Goal: Check status: Check status

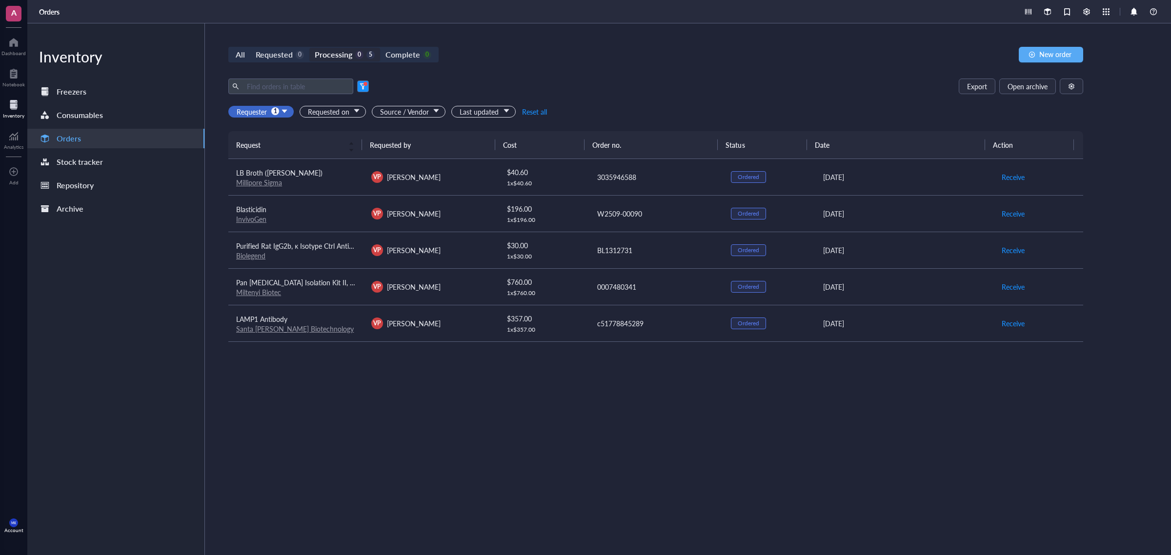
click at [361, 48] on div "Processing 0 5" at bounding box center [345, 55] width 60 height 14
click at [309, 48] on input "Processing 0 5" at bounding box center [309, 48] width 0 height 0
click at [269, 52] on div "Requested" at bounding box center [274, 55] width 37 height 14
click at [250, 48] on input "Requested 0" at bounding box center [250, 48] width 0 height 0
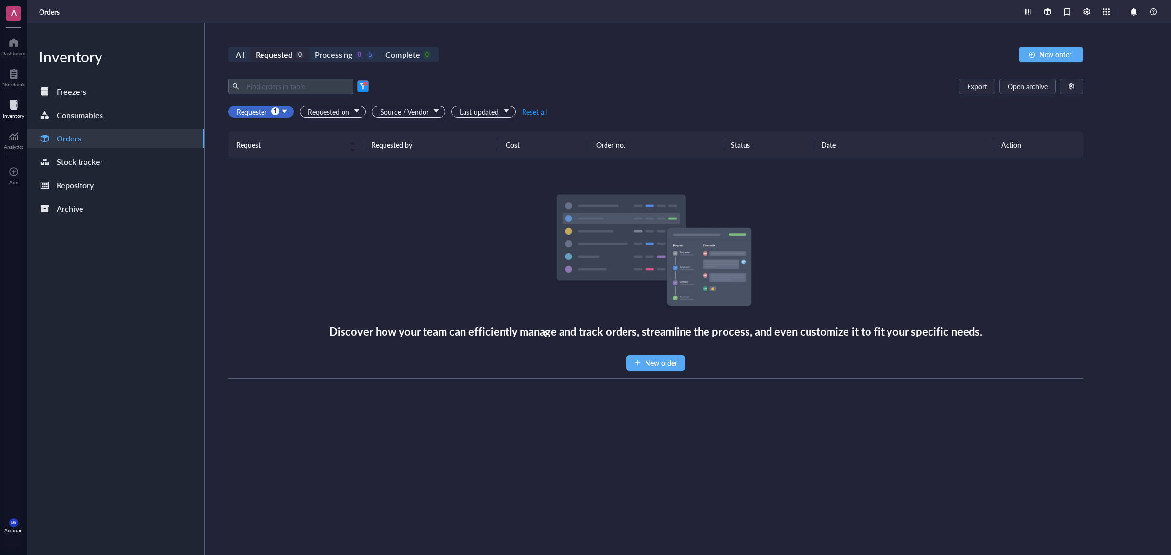
click at [283, 107] on span "Requester" at bounding box center [262, 111] width 51 height 11
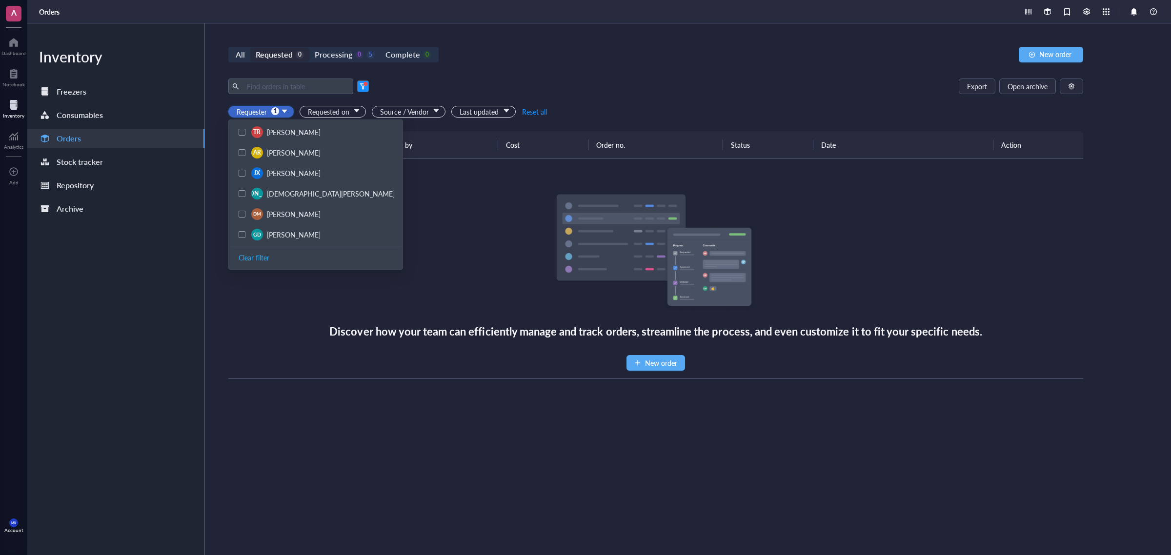
scroll to position [182, 0]
click at [252, 254] on div "Clear filter" at bounding box center [316, 257] width 170 height 20
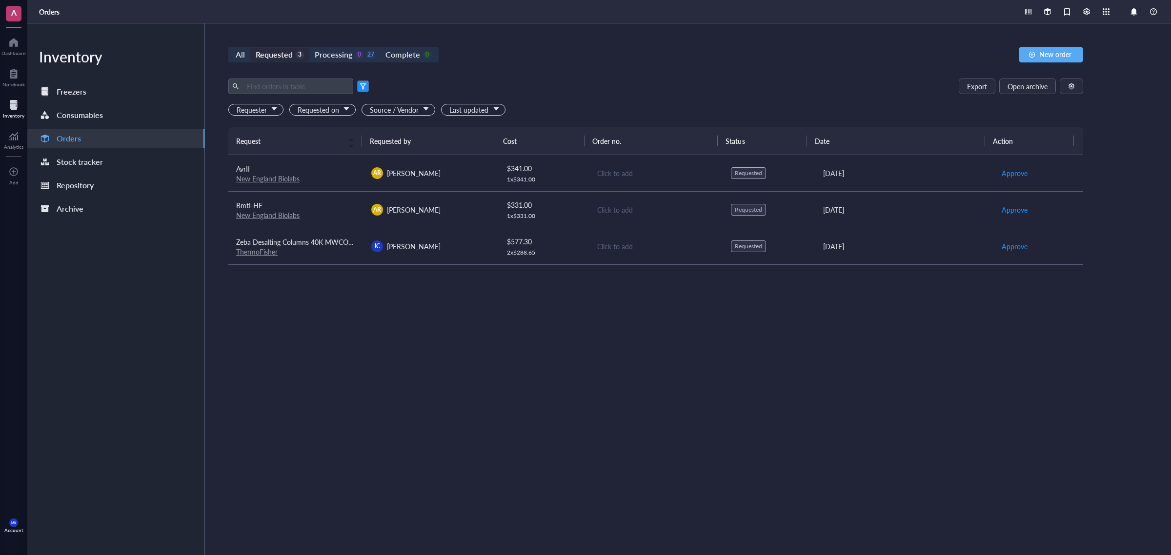
click at [603, 69] on div "All Requested 3 Processing 0 27 Complete 0 New order Export Open archive Reques…" at bounding box center [656, 289] width 902 height 532
